Goal: Navigation & Orientation: Find specific page/section

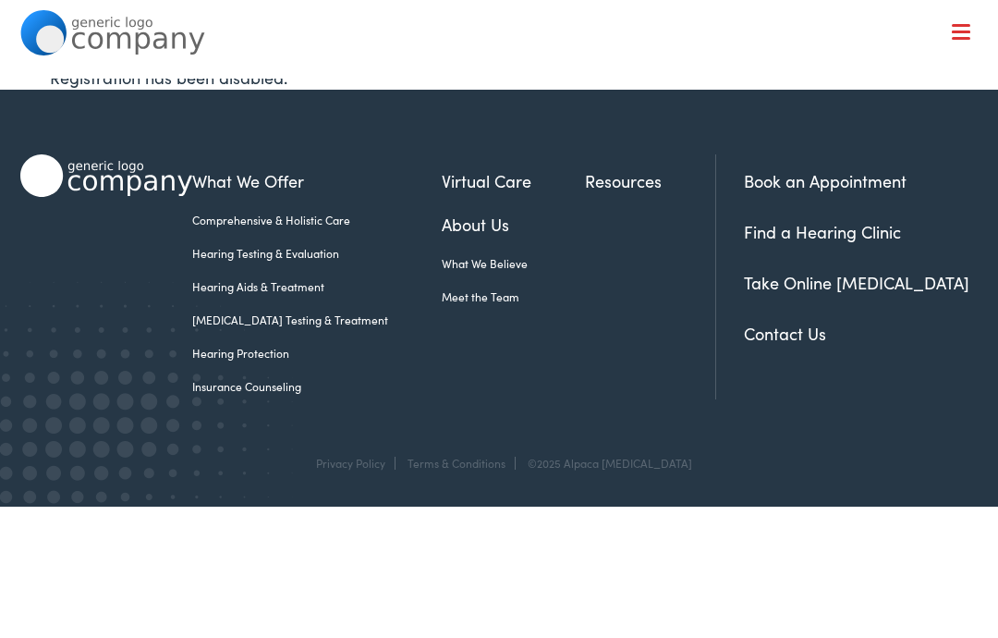
click at [760, 241] on link "Find a Hearing Clinic" at bounding box center [822, 231] width 157 height 23
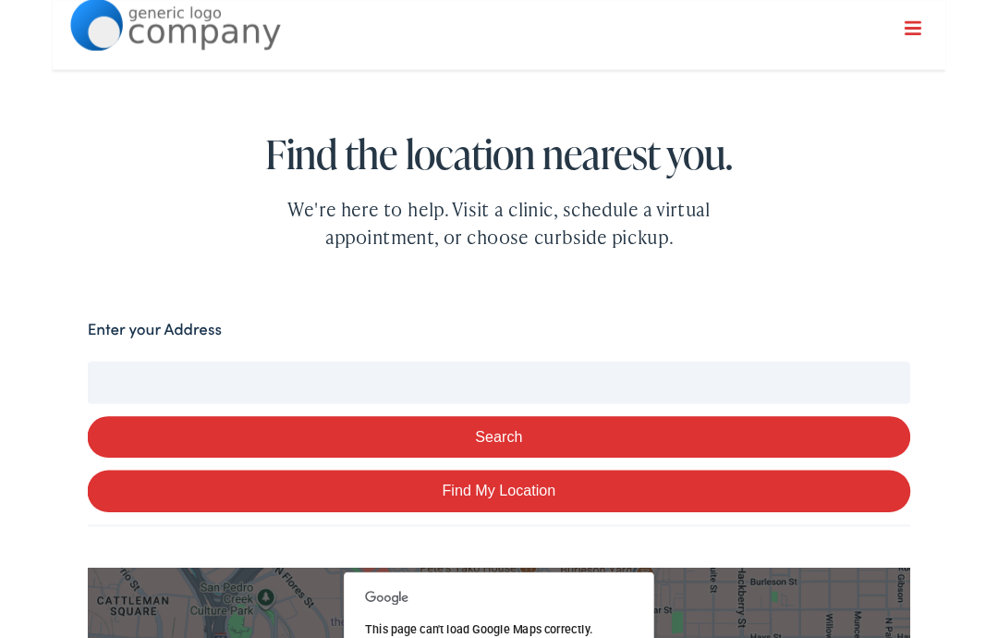
scroll to position [147, 0]
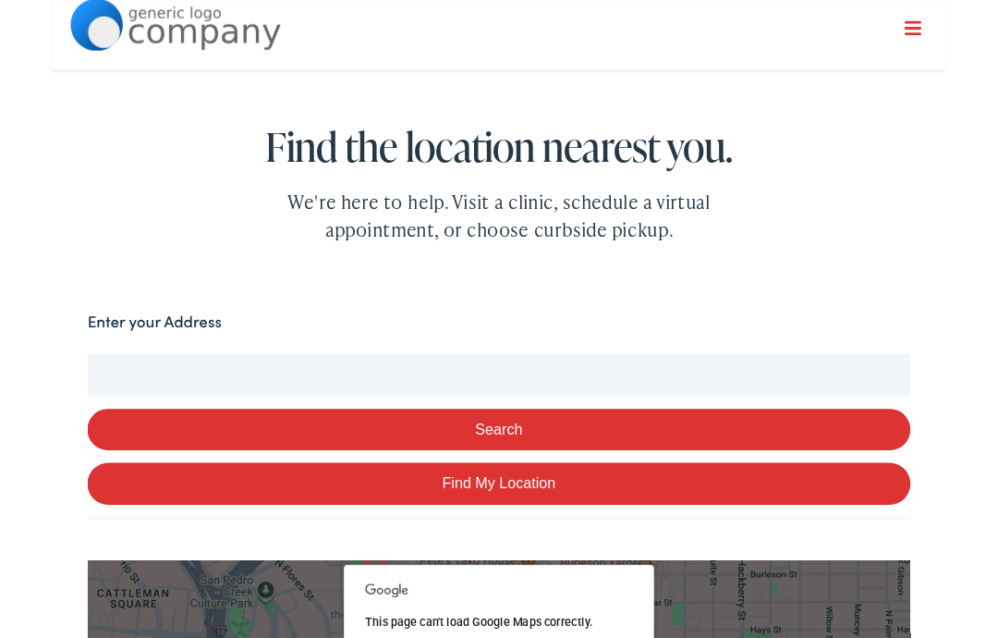
click at [178, 432] on input "Enter your Address" at bounding box center [499, 419] width 919 height 46
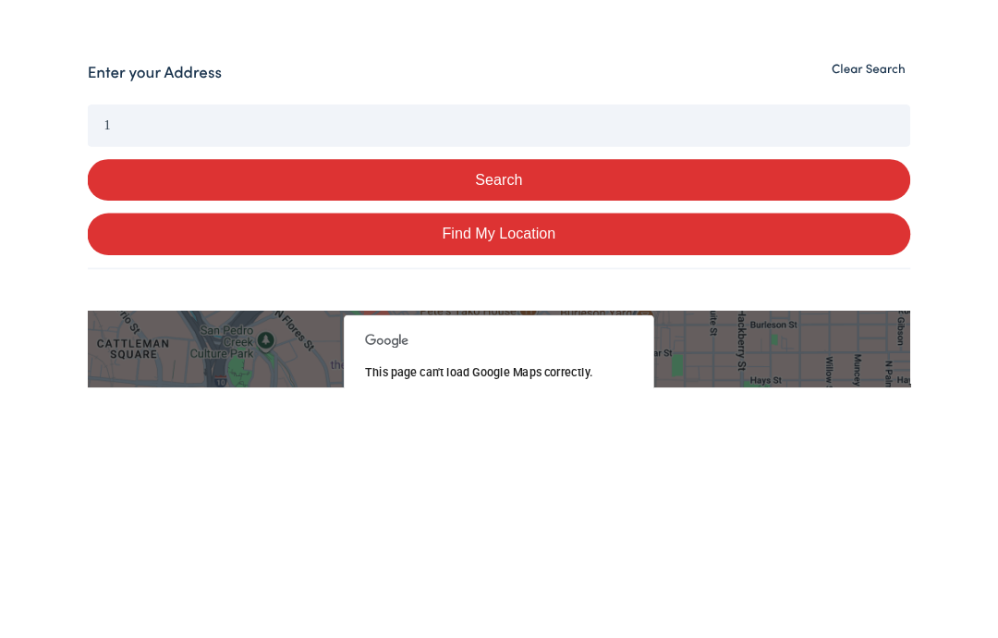
type input "1"
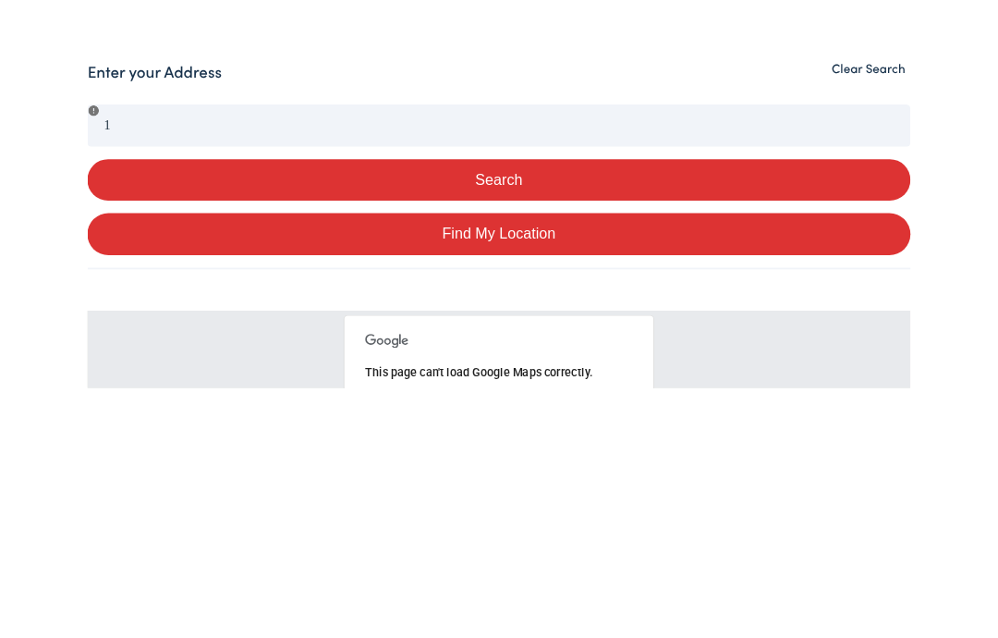
scroll to position [427, 0]
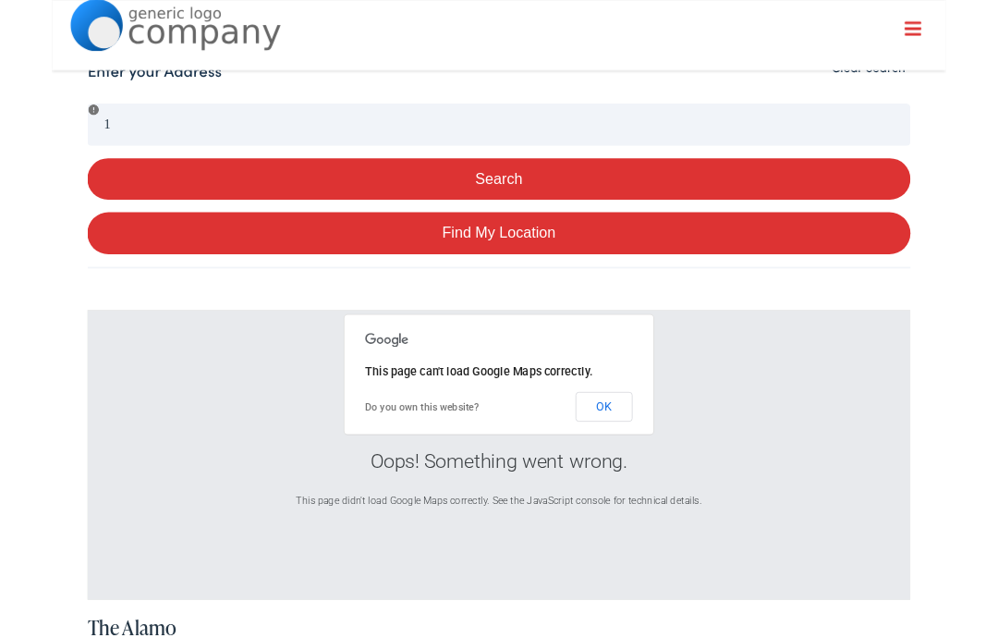
click at [618, 452] on button "OK" at bounding box center [617, 453] width 64 height 33
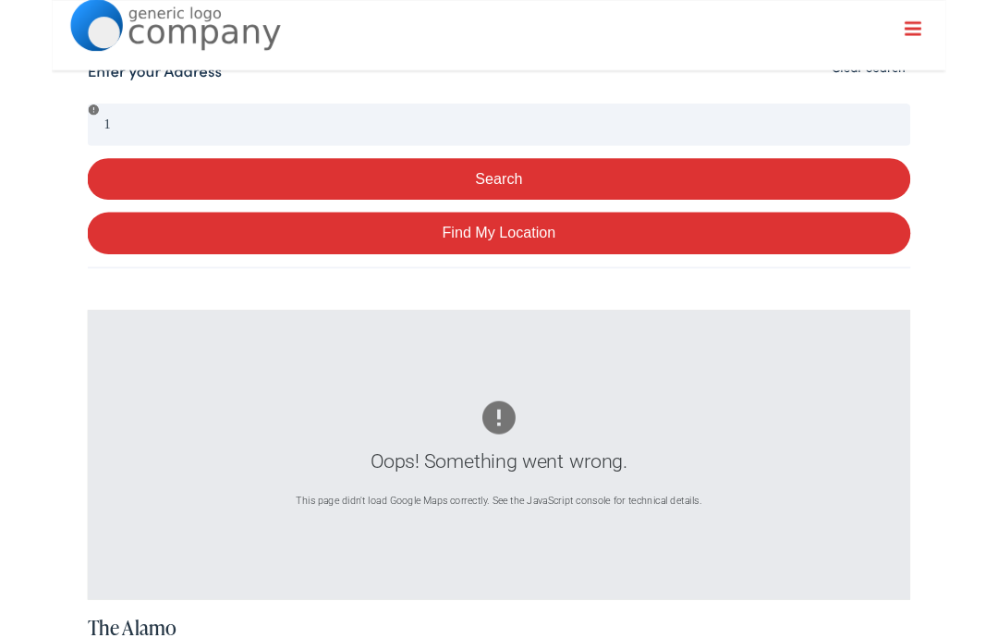
scroll to position [501, 0]
